Goal: Task Accomplishment & Management: Manage account settings

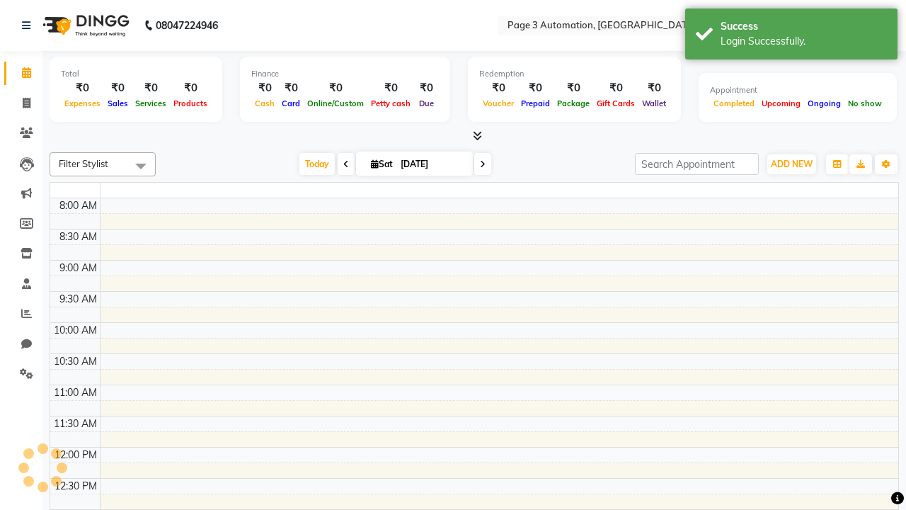
select select "en"
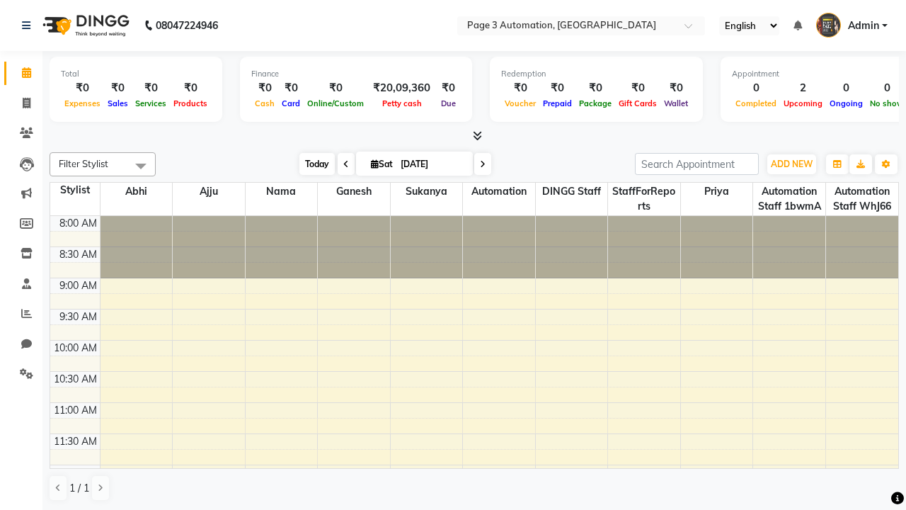
click at [310, 163] on span "Today" at bounding box center [316, 164] width 35 height 22
click at [791, 163] on span "ADD NEW" at bounding box center [792, 164] width 42 height 11
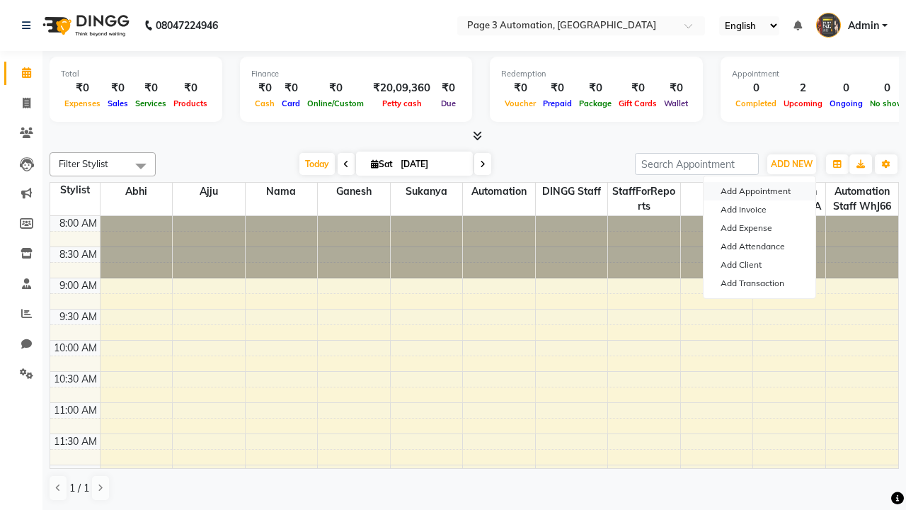
click at [759, 191] on button "Add Appointment" at bounding box center [759, 191] width 112 height 18
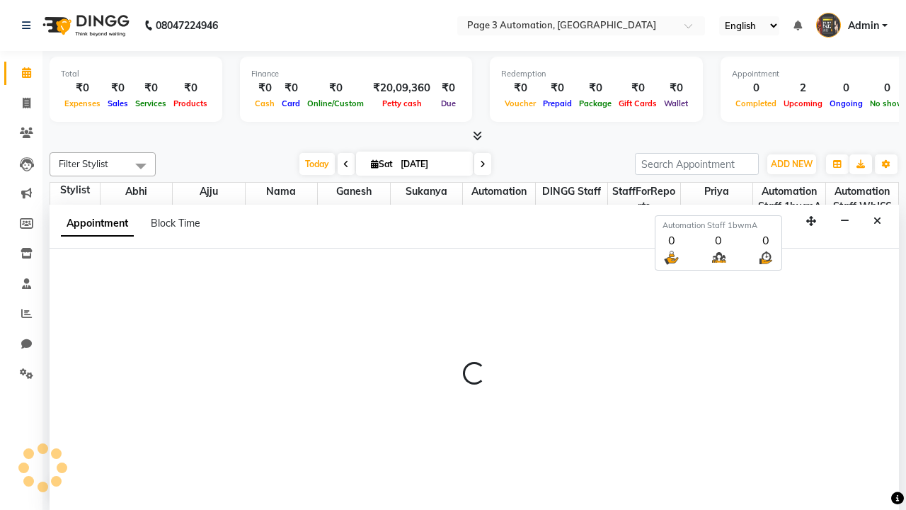
select select "tentative"
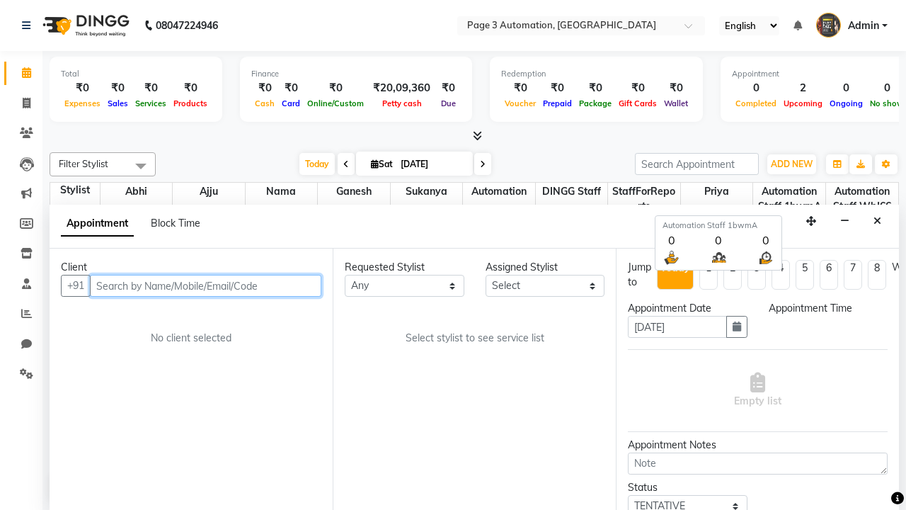
select select "540"
type input "8192346578"
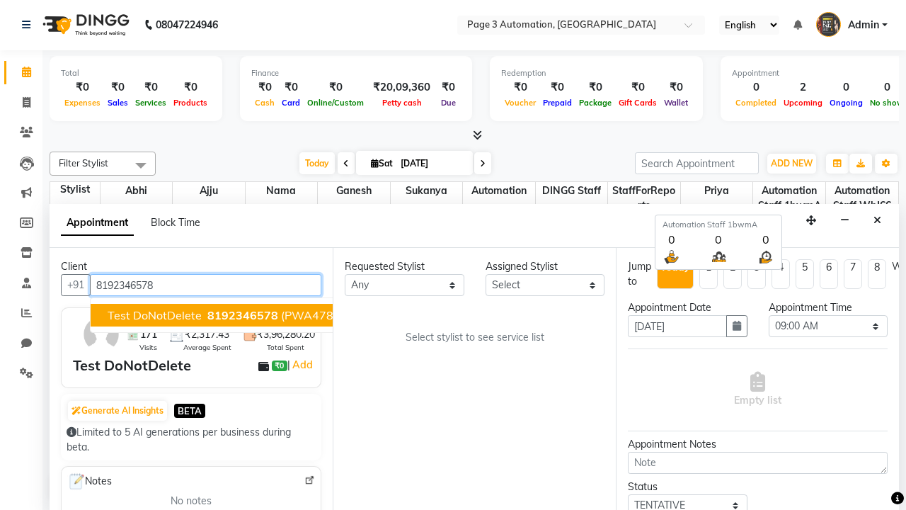
click at [207, 315] on span "8192346578" at bounding box center [242, 315] width 71 height 14
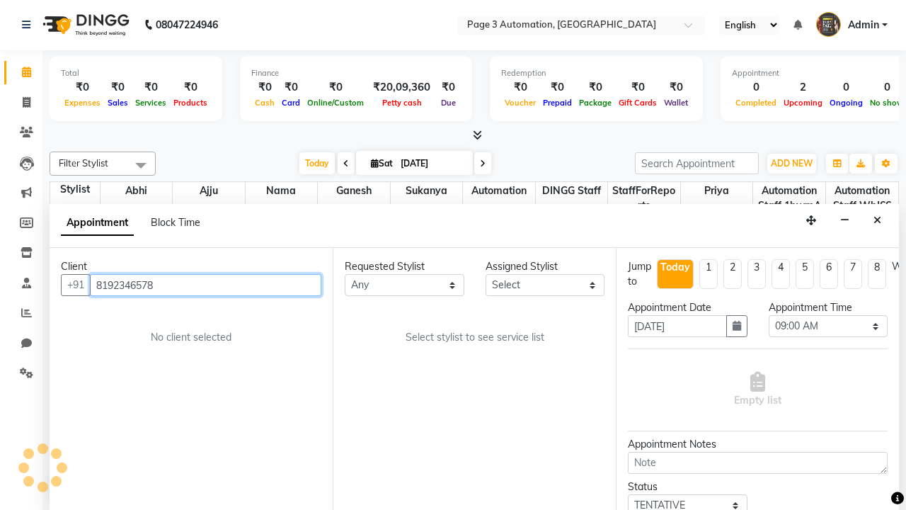
scroll to position [0, 0]
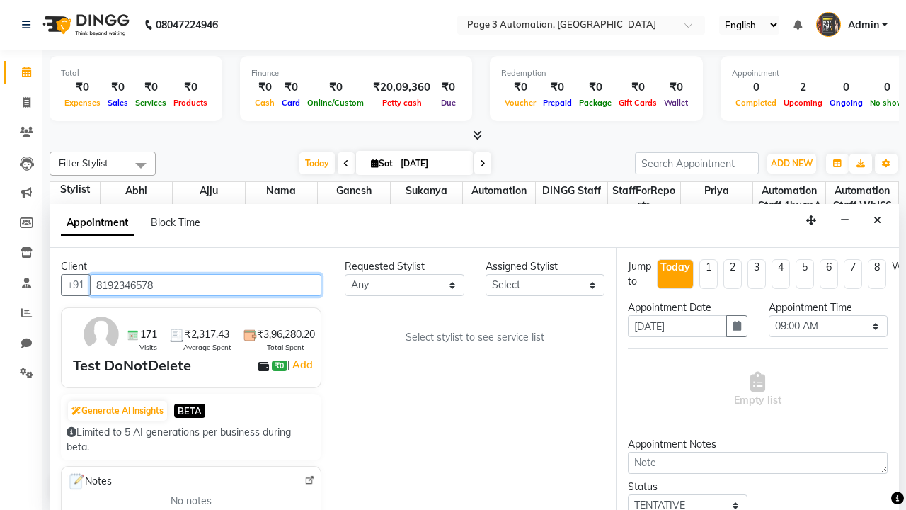
select select "711"
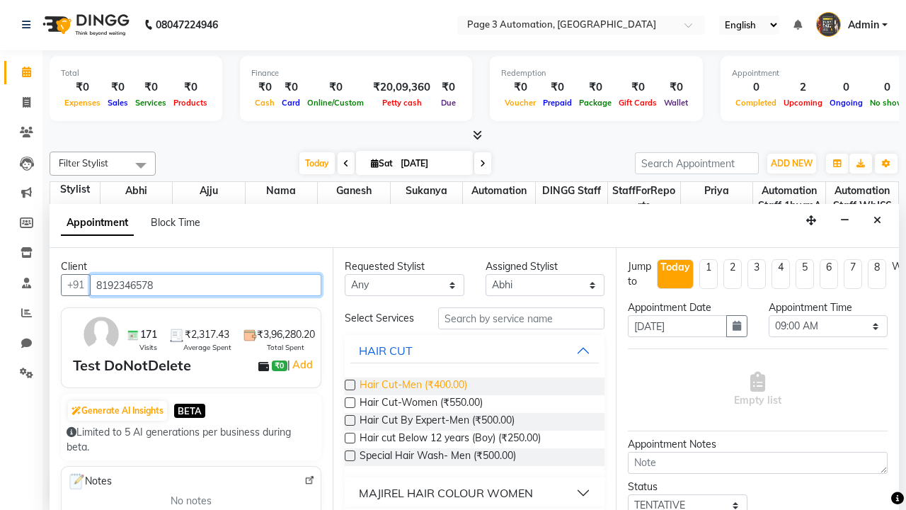
type input "8192346578"
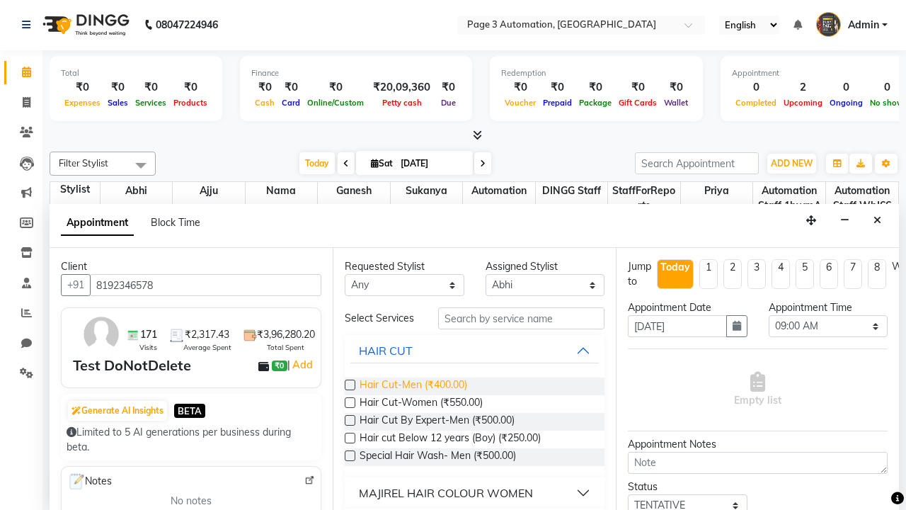
click at [413, 386] on span "Hair Cut-Men (₹400.00)" at bounding box center [413, 386] width 108 height 18
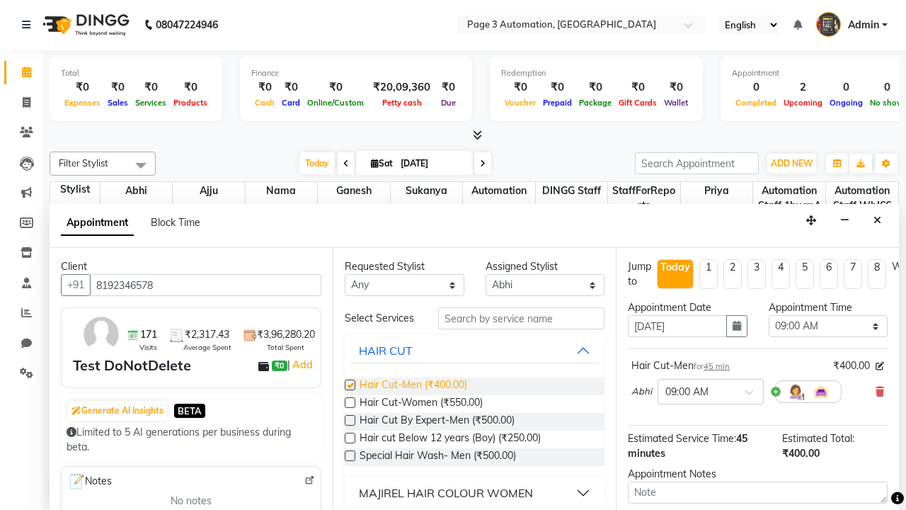
checkbox input "false"
click at [420, 403] on span "Hair Cut-Women (₹550.00)" at bounding box center [420, 404] width 123 height 18
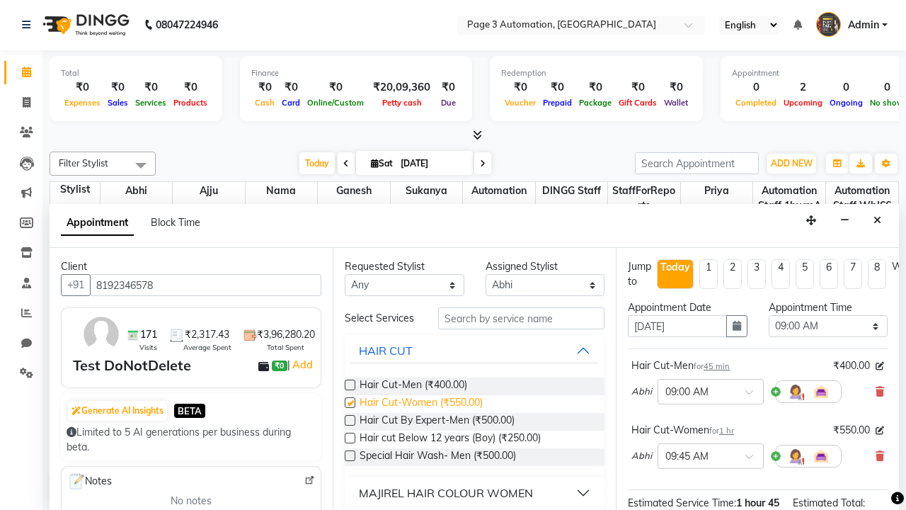
checkbox input "false"
select select "780"
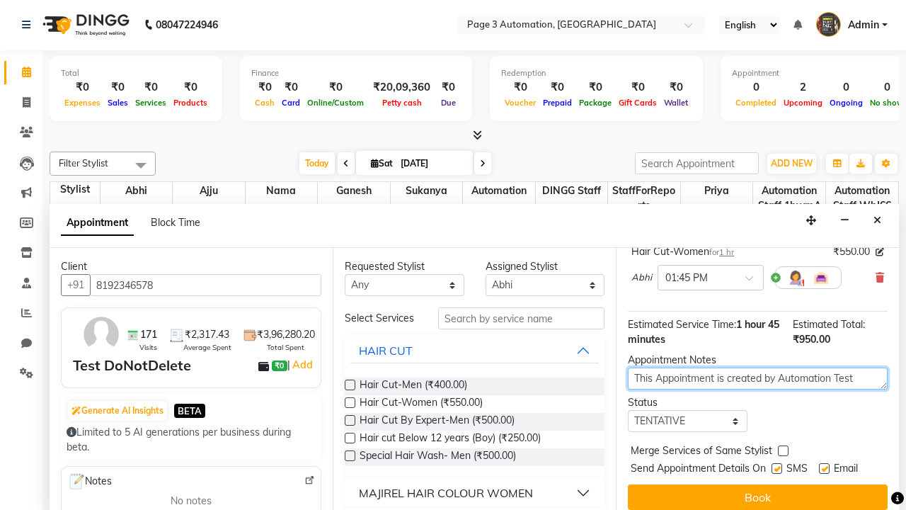
type textarea "This Appointment is created by Automation Test"
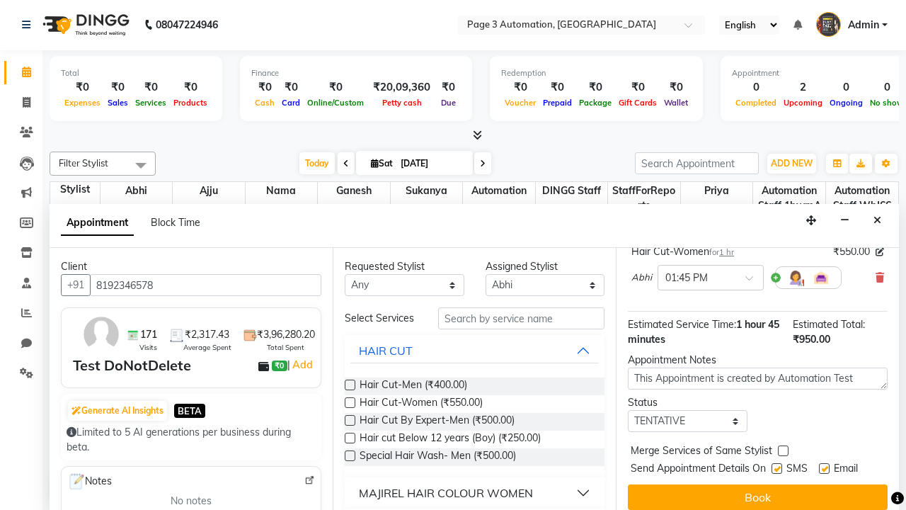
click at [776, 468] on label at bounding box center [776, 468] width 11 height 11
click at [776, 468] on input "checkbox" at bounding box center [775, 469] width 9 height 9
checkbox input "false"
click at [824, 468] on label at bounding box center [824, 468] width 11 height 11
click at [824, 468] on input "checkbox" at bounding box center [823, 469] width 9 height 9
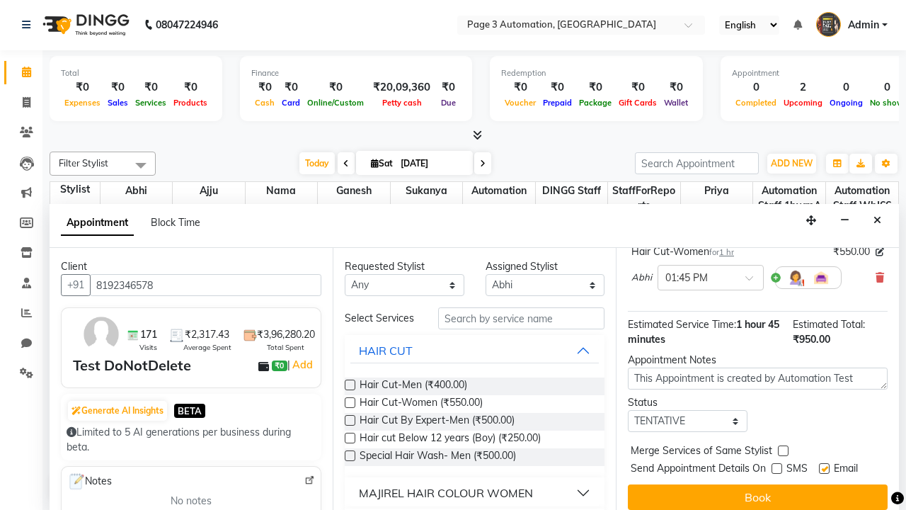
checkbox input "false"
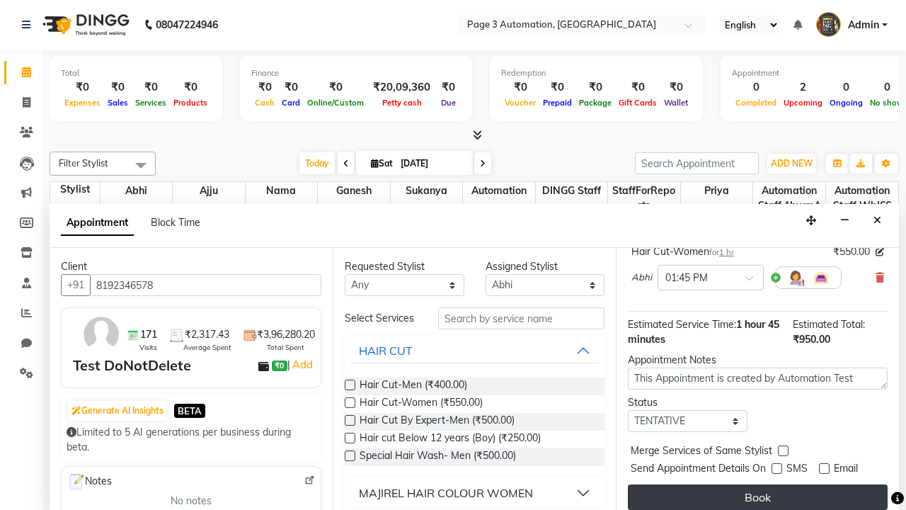
click at [757, 497] on button "Book" at bounding box center [758, 496] width 260 height 25
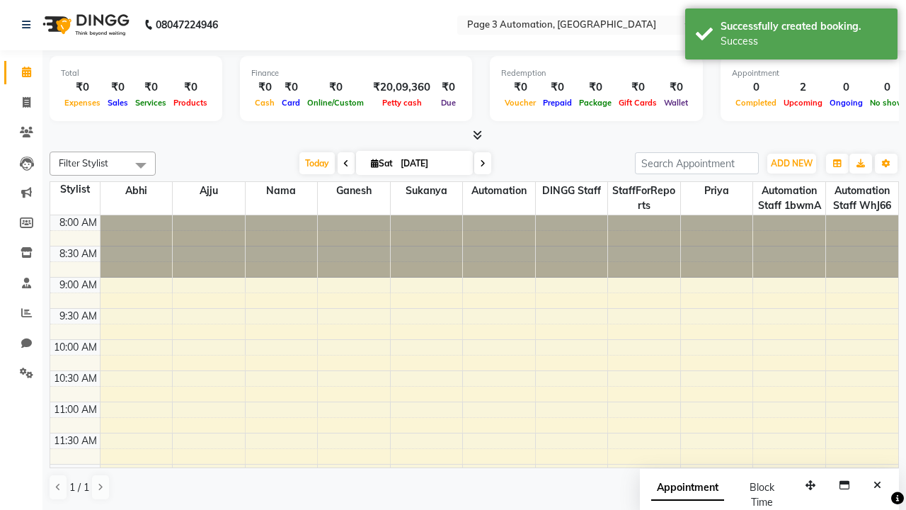
scroll to position [0, 0]
click at [791, 36] on div "Success" at bounding box center [803, 41] width 166 height 15
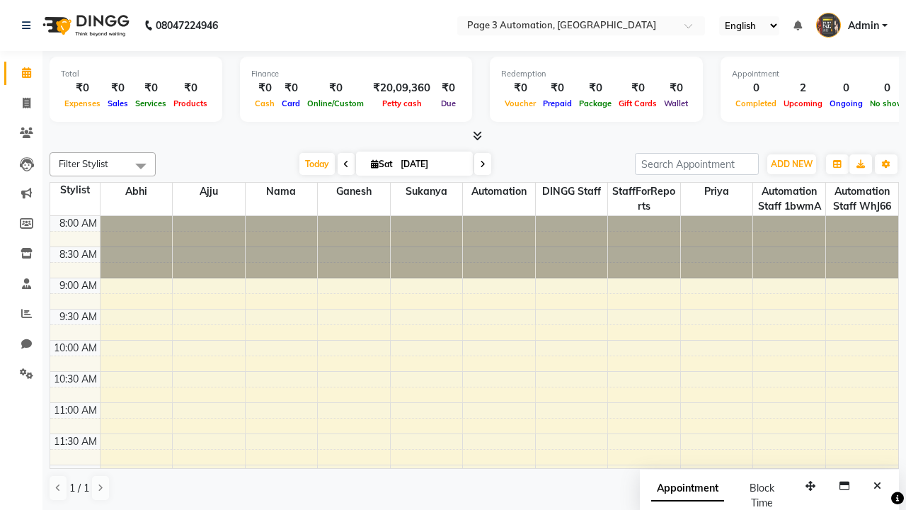
click at [141, 166] on span at bounding box center [141, 165] width 28 height 27
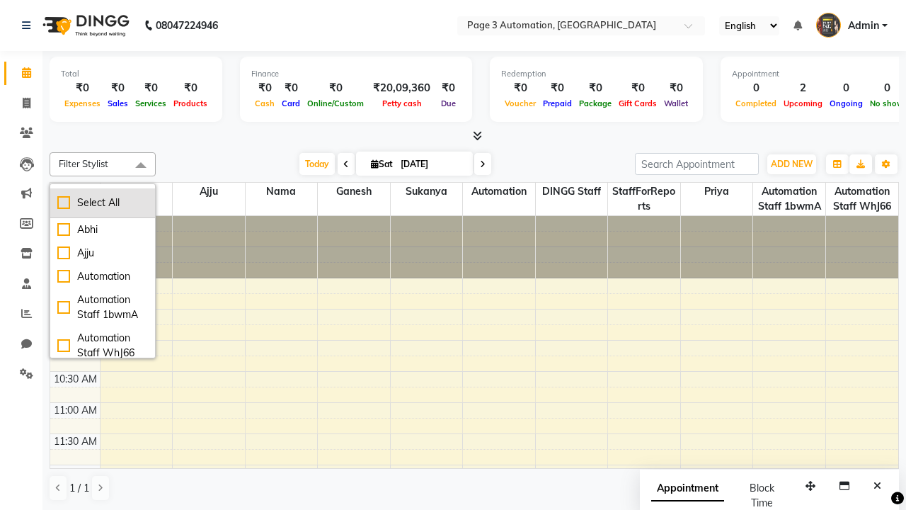
click at [103, 202] on div "Select All" at bounding box center [102, 202] width 91 height 15
checkbox input "true"
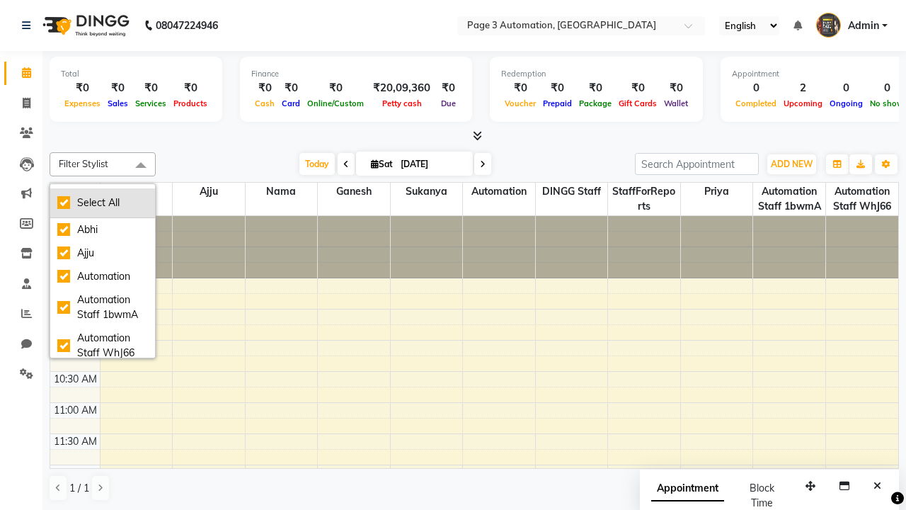
checkbox input "true"
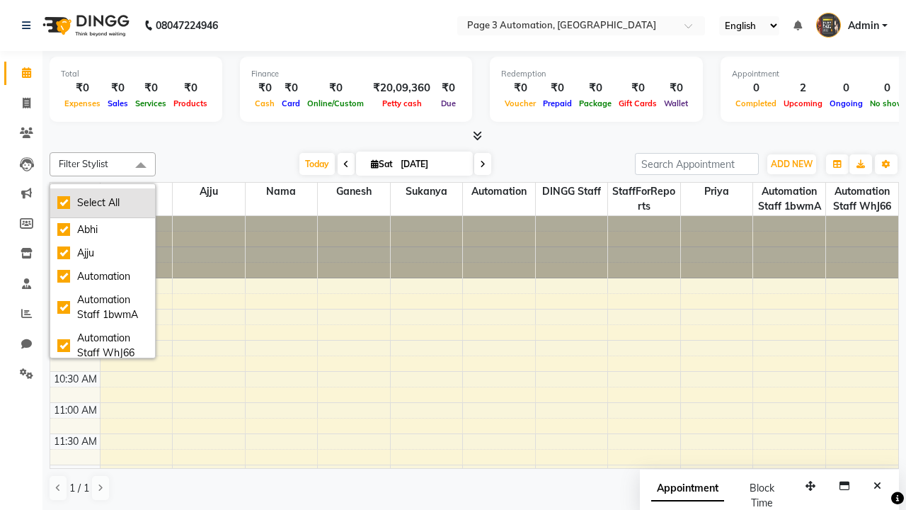
checkbox input "true"
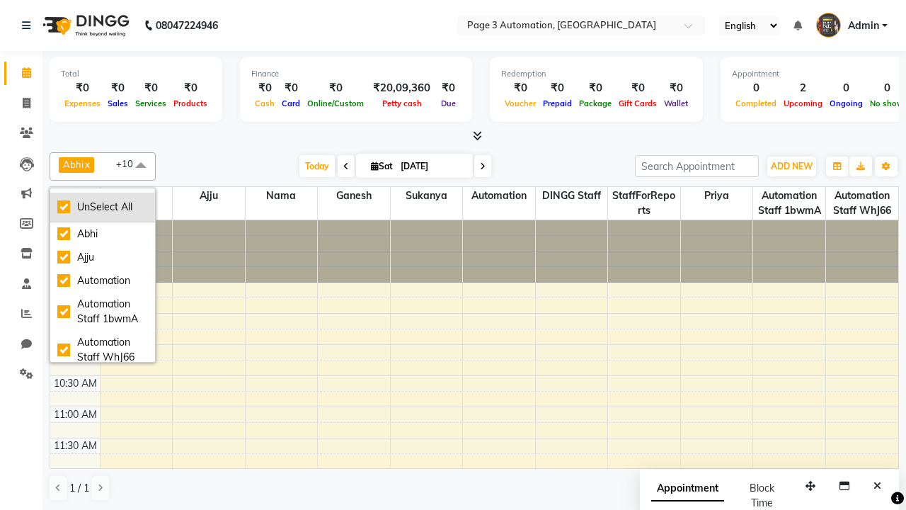
click at [103, 207] on div "UnSelect All" at bounding box center [102, 207] width 91 height 15
checkbox input "false"
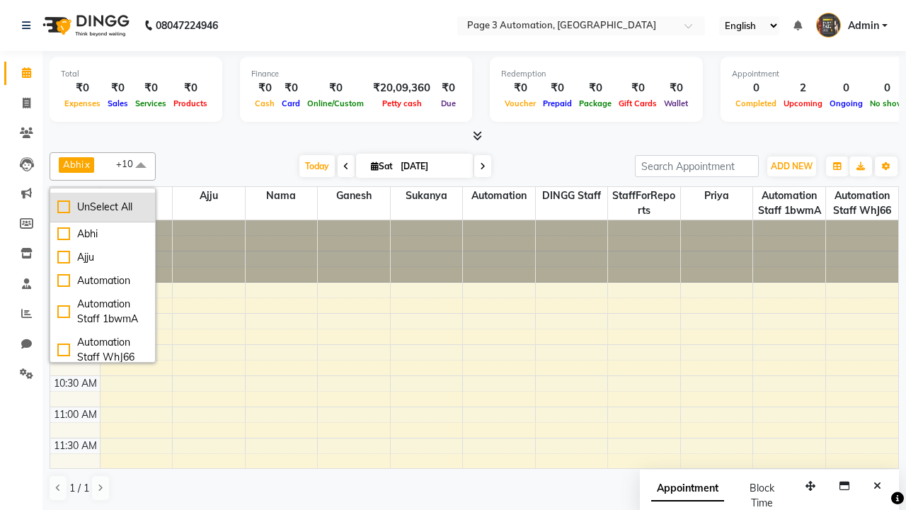
checkbox input "false"
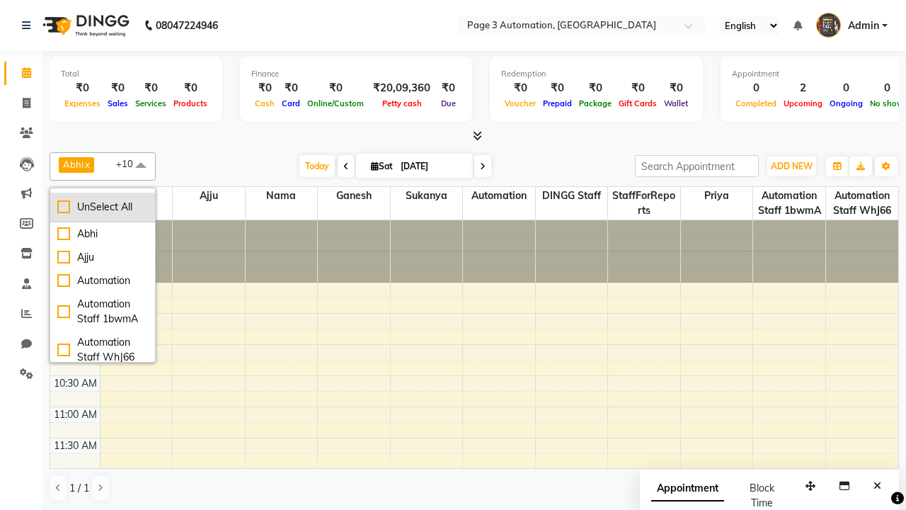
checkbox input "false"
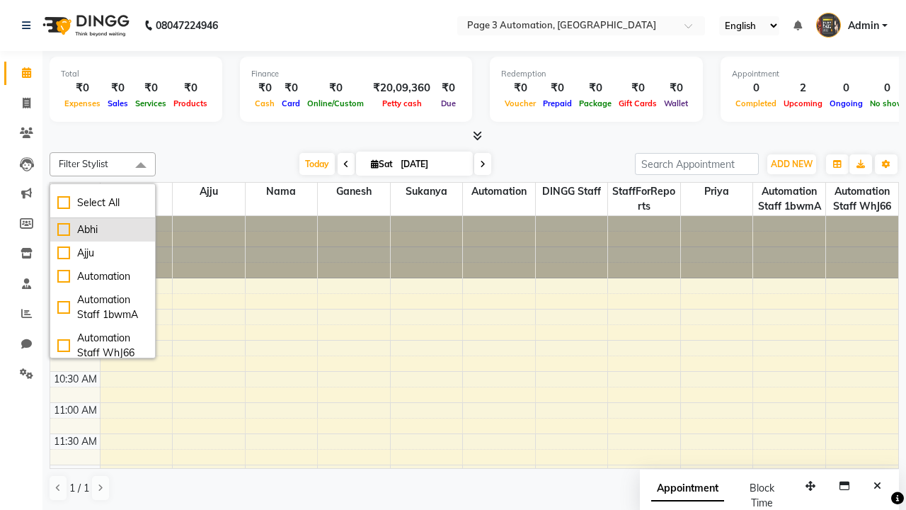
click at [103, 229] on div "Abhi" at bounding box center [102, 229] width 91 height 15
checkbox input "true"
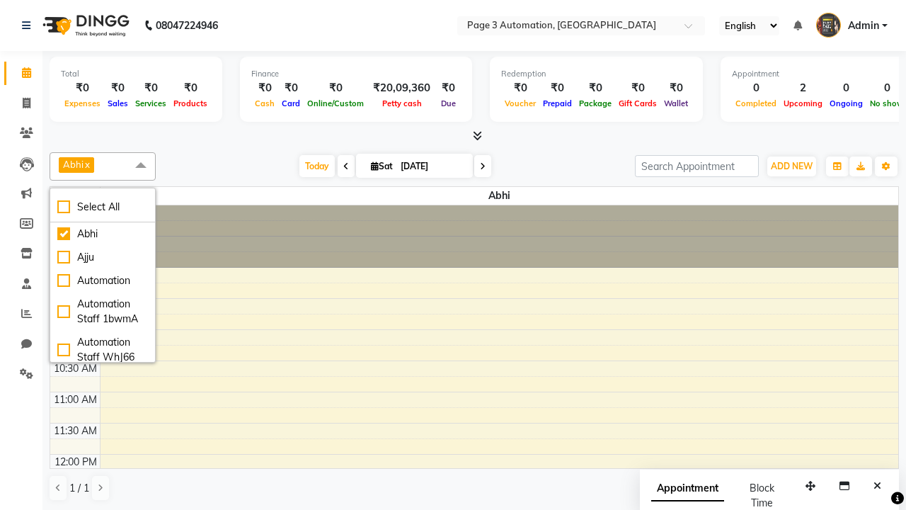
click at [141, 166] on span at bounding box center [141, 165] width 28 height 27
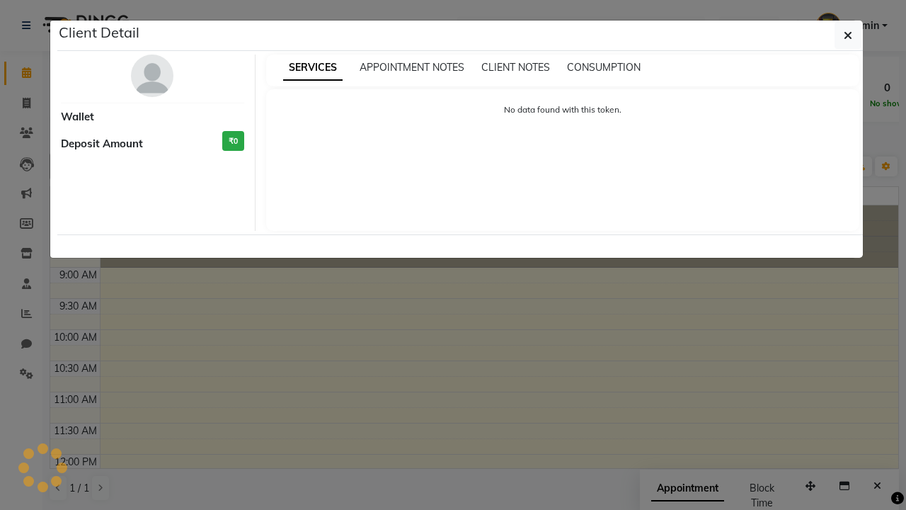
select select "7"
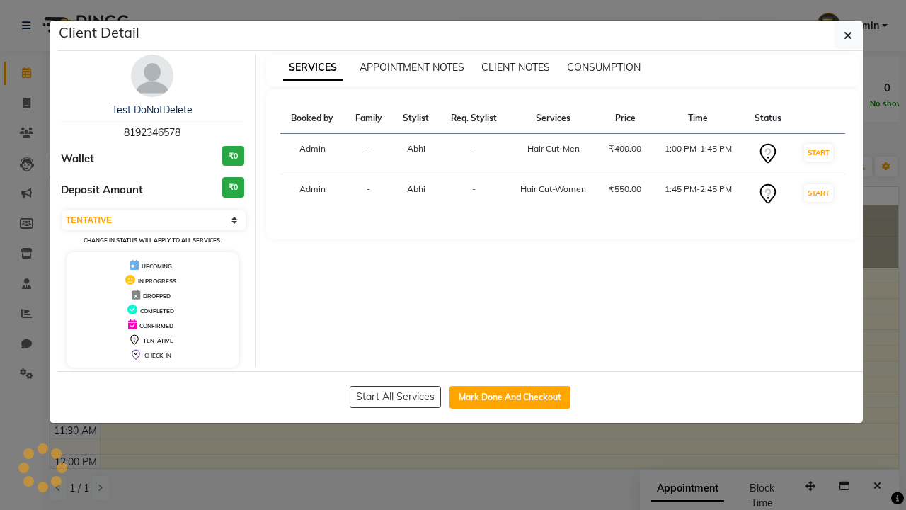
scroll to position [258, 0]
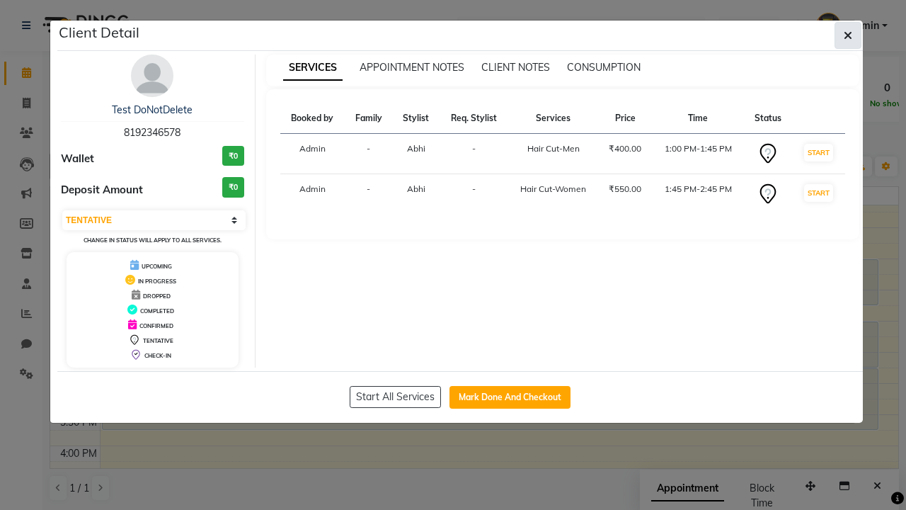
click at [848, 35] on icon "button" at bounding box center [848, 35] width 8 height 11
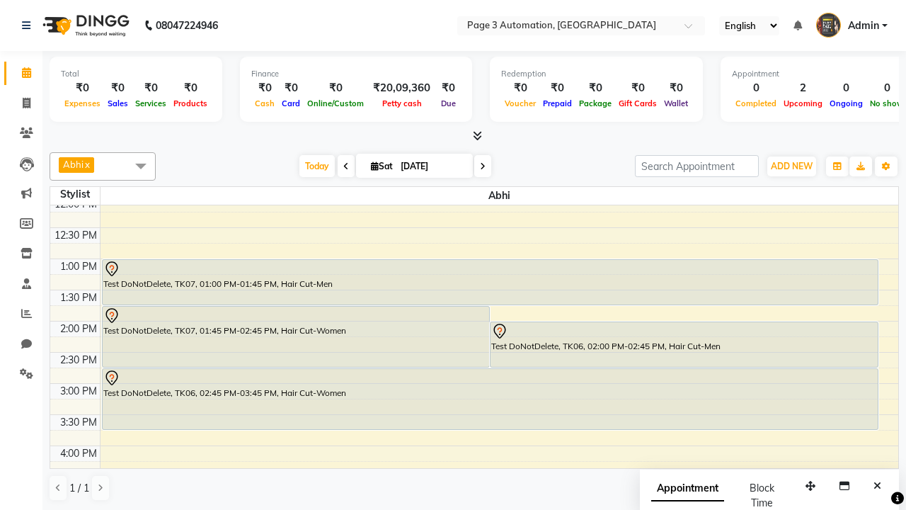
click at [490, 282] on div "Test DoNotDelete, TK07, 01:00 PM-01:45 PM, Hair Cut-Men" at bounding box center [490, 282] width 775 height 45
select select "7"
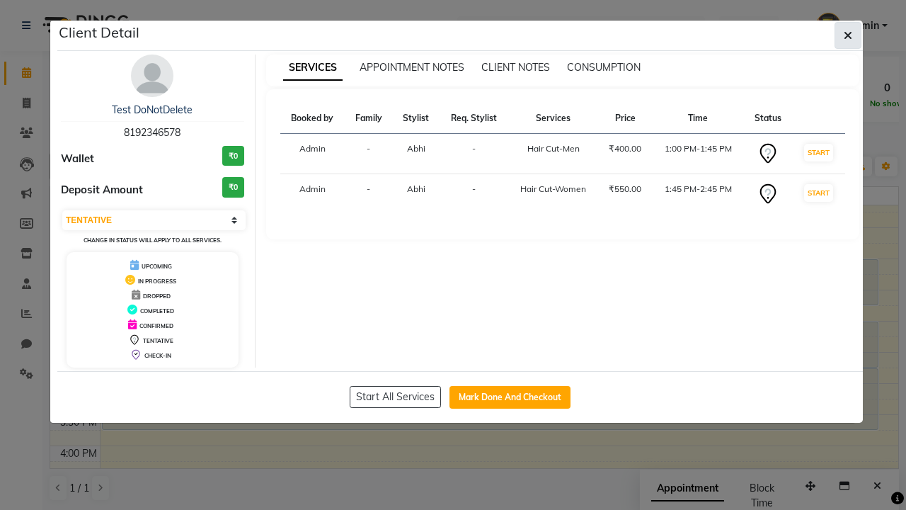
click at [848, 35] on icon "button" at bounding box center [848, 35] width 8 height 11
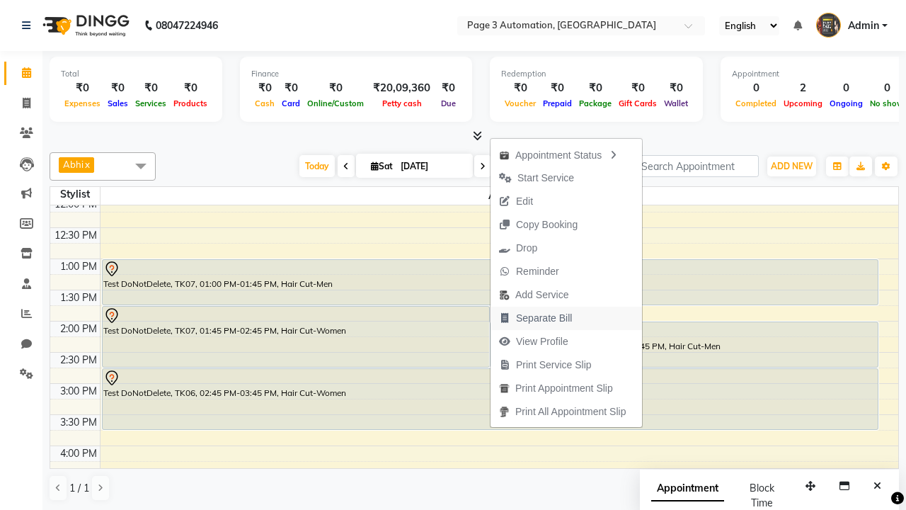
click at [568, 318] on span "Separate Bill" at bounding box center [544, 318] width 56 height 15
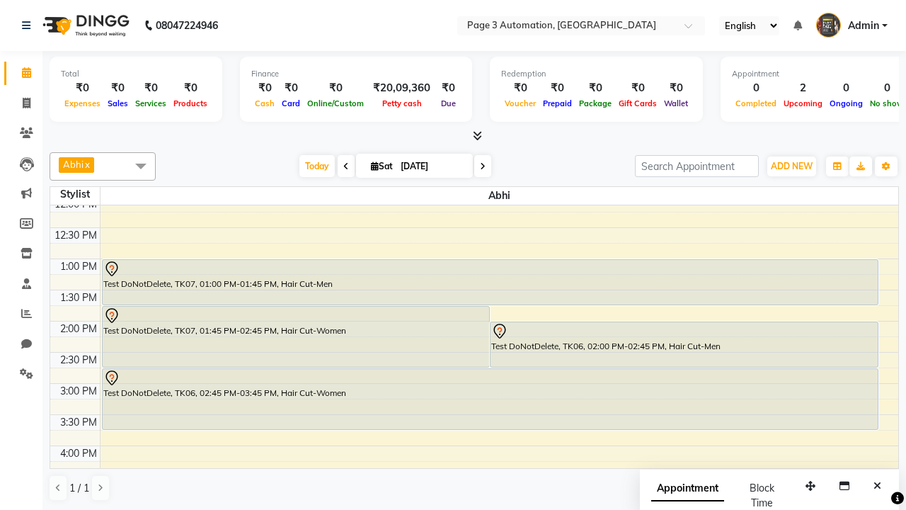
click at [141, 166] on span at bounding box center [141, 165] width 28 height 27
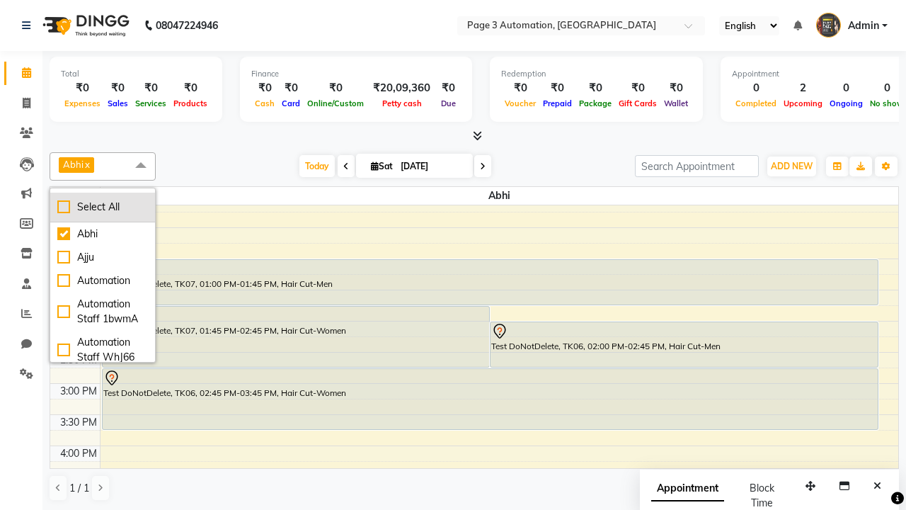
click at [103, 207] on div "Select All" at bounding box center [102, 207] width 91 height 15
checkbox input "true"
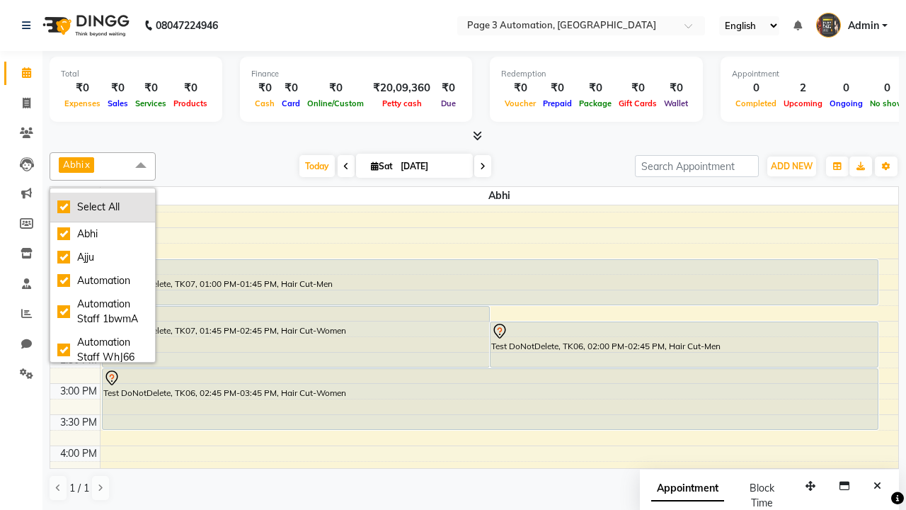
checkbox input "true"
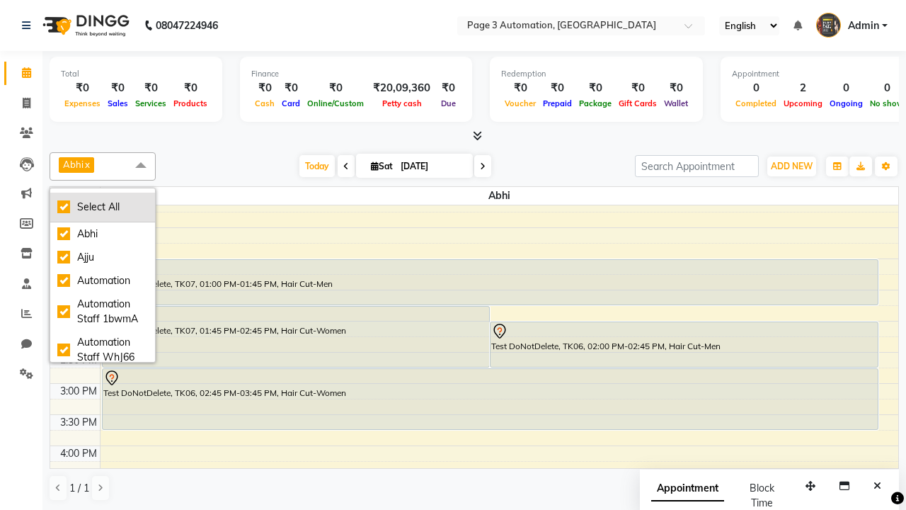
checkbox input "true"
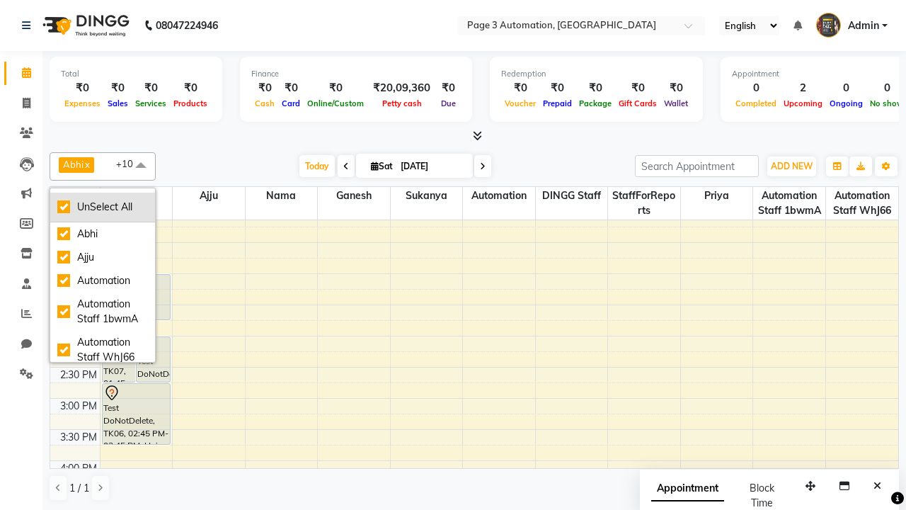
click at [103, 207] on div "UnSelect All" at bounding box center [102, 207] width 91 height 15
checkbox input "false"
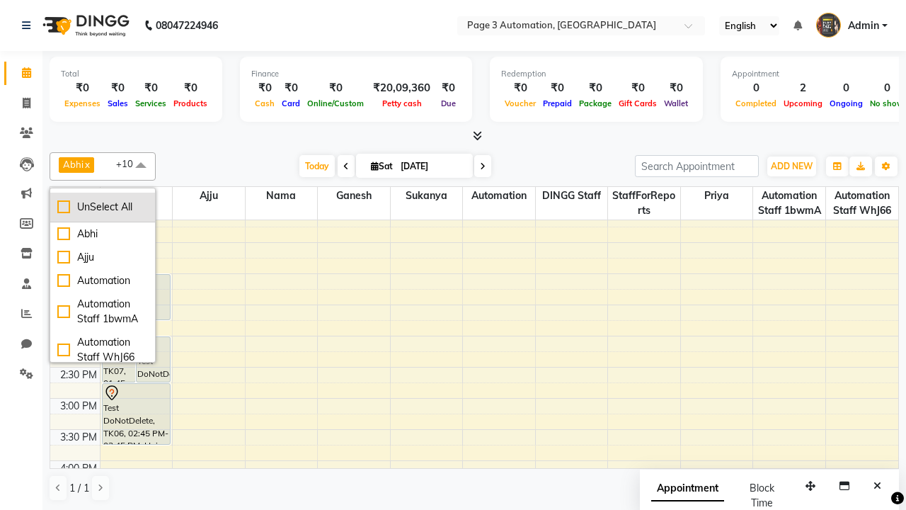
checkbox input "false"
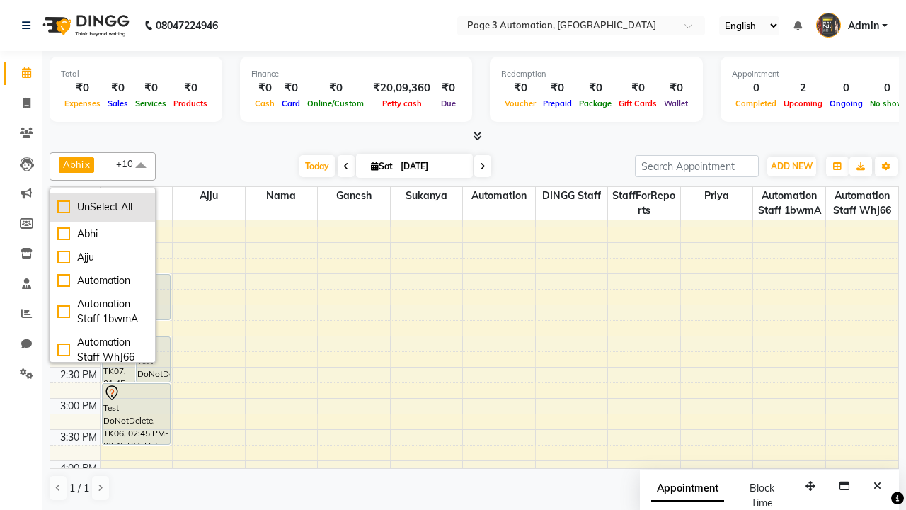
checkbox input "false"
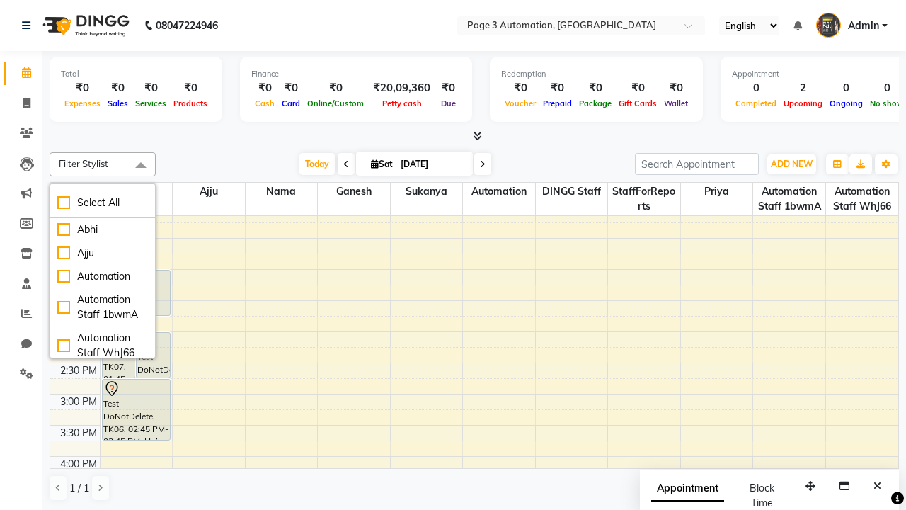
click at [141, 166] on span at bounding box center [141, 165] width 28 height 27
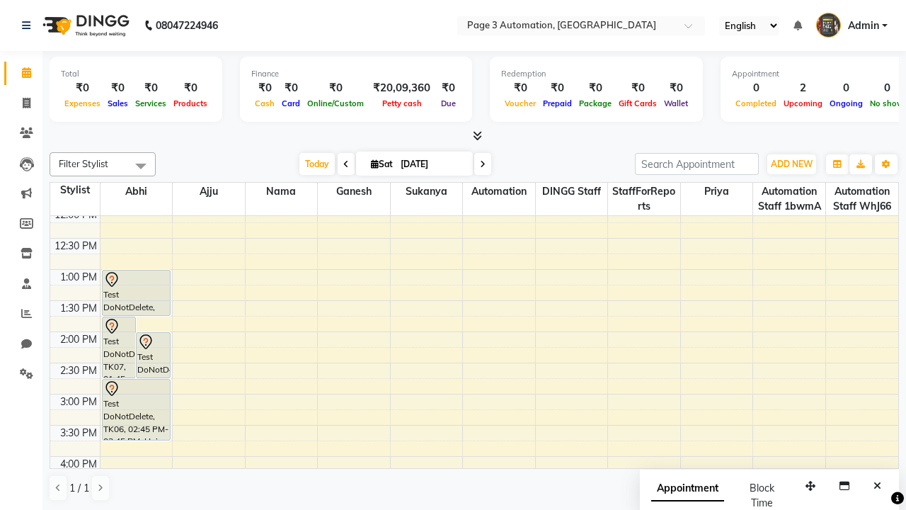
click at [851, 25] on span "Admin" at bounding box center [863, 25] width 31 height 15
